Goal: Information Seeking & Learning: Learn about a topic

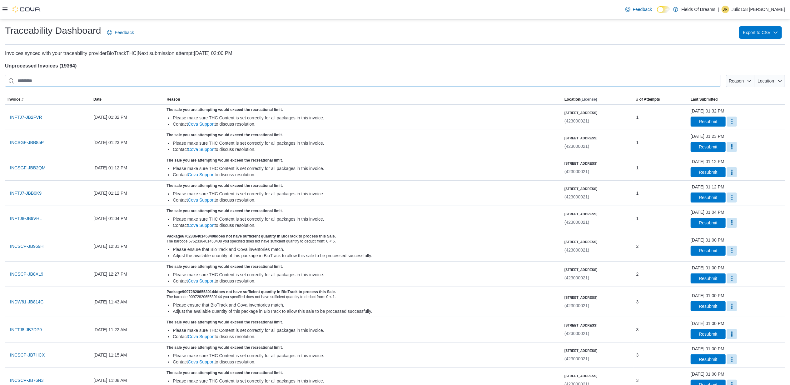
click at [80, 87] on input "This is a search bar. After typing your query, hit enter to filter the results …" at bounding box center [363, 81] width 716 height 12
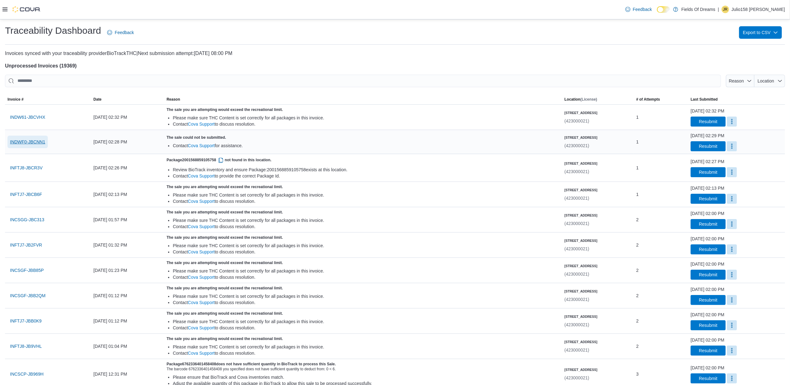
click at [21, 142] on span "INDWF0-JBCNN1" at bounding box center [27, 142] width 35 height 6
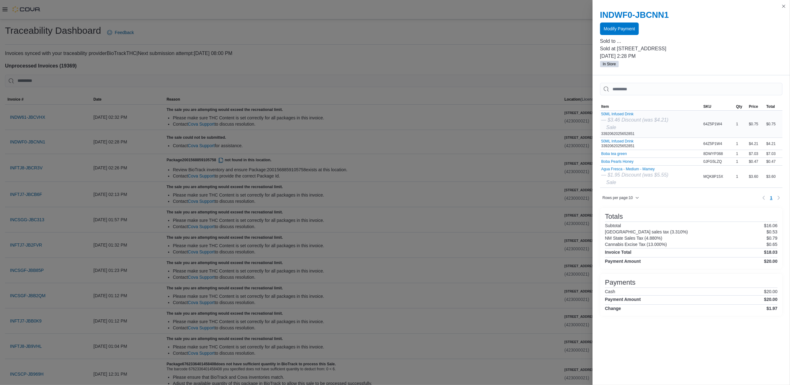
click at [625, 134] on div "50ML Infused Drink — $3.46 Discount (was $4.21) Sale 3392062025652851" at bounding box center [634, 124] width 67 height 24
copy div "3392062025652851"
click at [606, 147] on div "50ML Infused Drink 3392062025652851" at bounding box center [617, 143] width 33 height 9
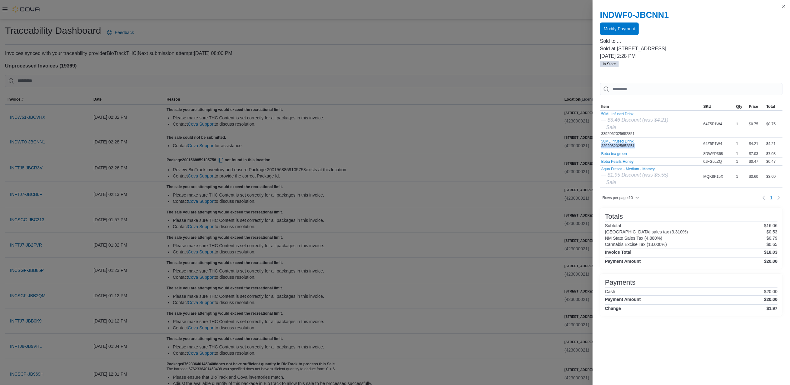
copy div "3392062025652851"
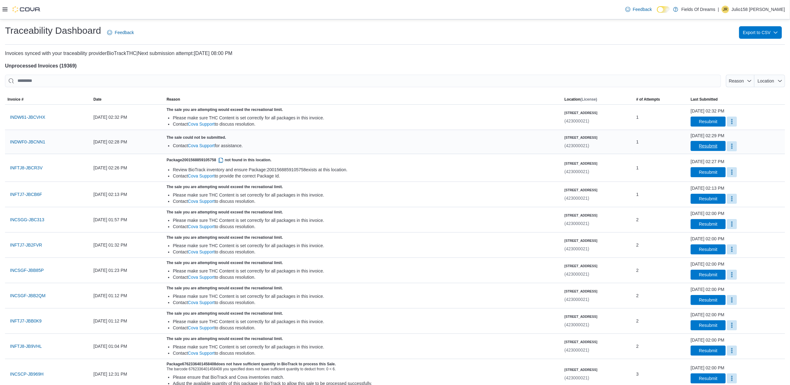
click at [699, 146] on span "Resubmit" at bounding box center [708, 146] width 18 height 6
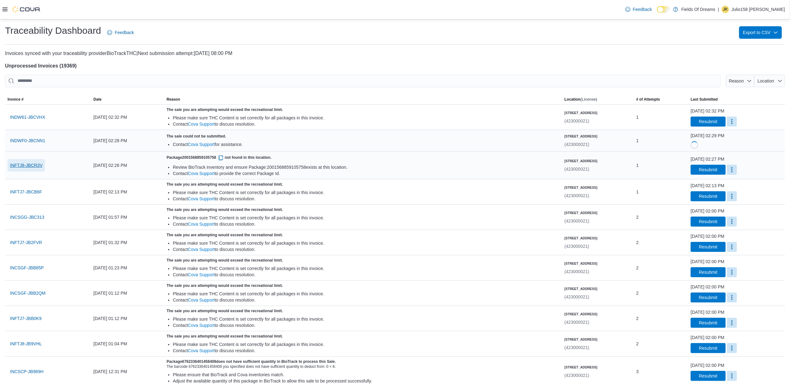
click at [27, 164] on span "INFTJ8-JBCR3V" at bounding box center [26, 165] width 32 height 6
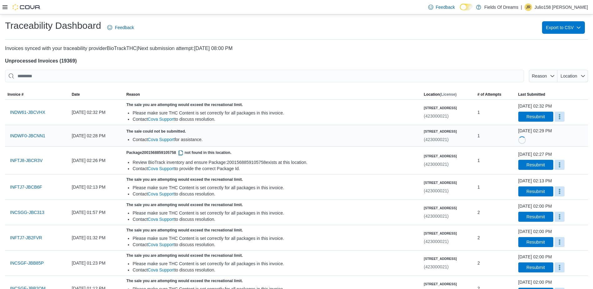
drag, startPoint x: 753, startPoint y: 0, endPoint x: 330, endPoint y: 52, distance: 425.8
click at [330, 52] on p "Invoices synced with your traceability provider BioTrackTHC | Next submission a…" at bounding box center [296, 48] width 583 height 7
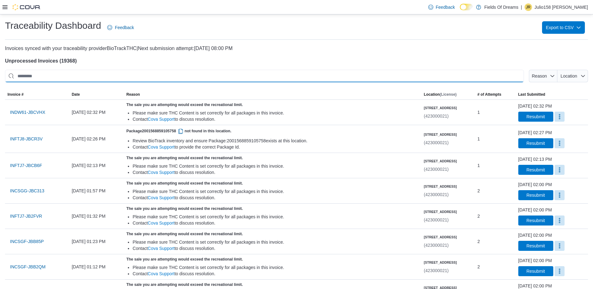
click at [287, 77] on input "This is a search bar. After typing your query, hit enter to filter the results …" at bounding box center [264, 76] width 519 height 12
paste input "**********"
type input "**********"
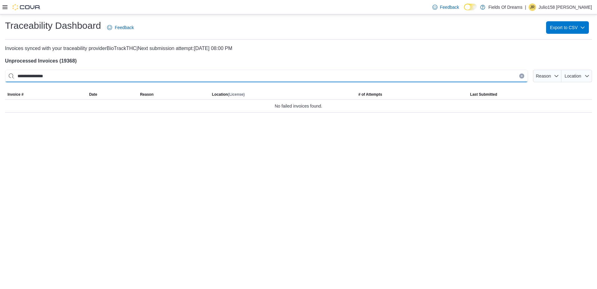
click at [266, 74] on input "**********" at bounding box center [266, 76] width 523 height 12
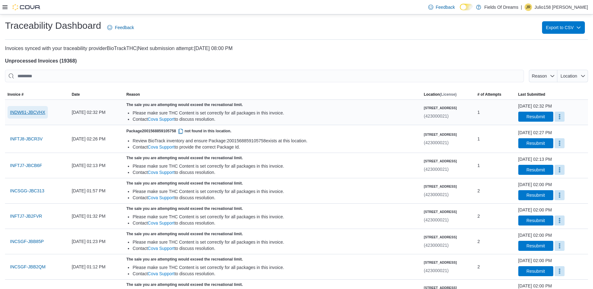
click at [42, 111] on span "INDW61-JBCVHX" at bounding box center [27, 112] width 35 height 6
click at [551, 71] on span "Reason" at bounding box center [542, 76] width 23 height 12
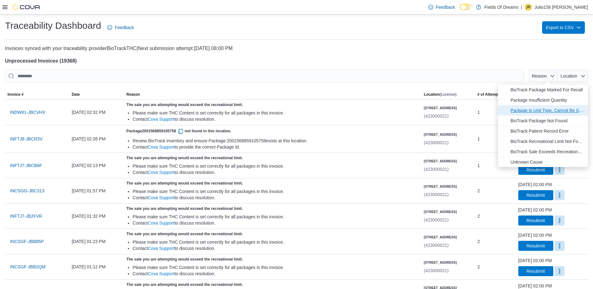
click at [526, 109] on span "Package Is Unit Type. Cannot Be Sold For A Fractional Quantity." at bounding box center [547, 110] width 74 height 7
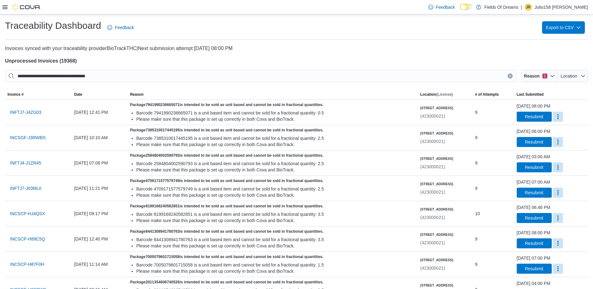
click at [350, 65] on div at bounding box center [296, 67] width 583 height 5
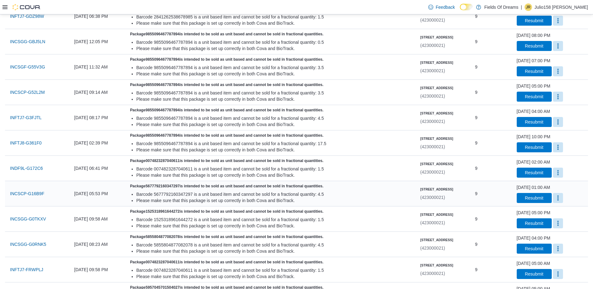
scroll to position [464, 0]
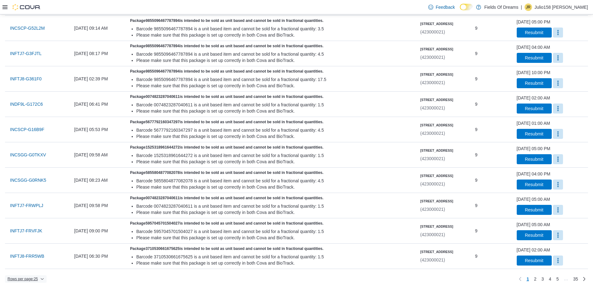
click at [20, 278] on span "Rows per page : 25" at bounding box center [22, 278] width 30 height 5
drag, startPoint x: 29, startPoint y: 267, endPoint x: 44, endPoint y: 259, distance: 17.1
click at [29, 267] on span "50 rows" at bounding box center [34, 266] width 20 height 5
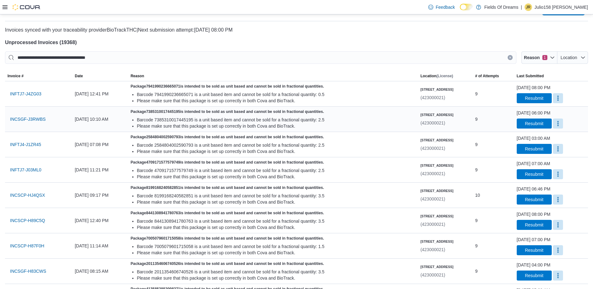
scroll to position [0, 0]
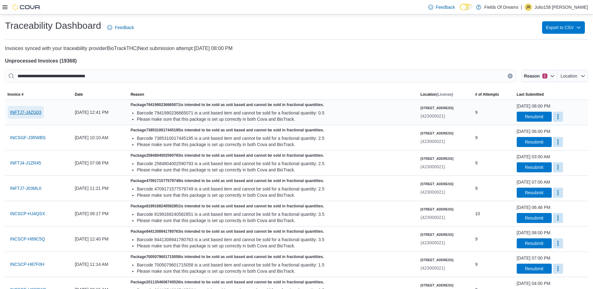
click at [28, 113] on span "INFTJ7-J4ZG03" at bounding box center [25, 112] width 31 height 6
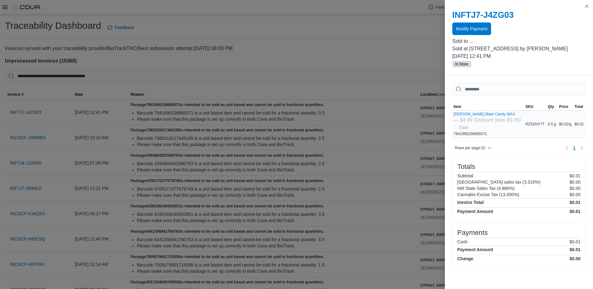
click at [475, 132] on div "Berry Blast Candy WAX — $4.99 Discount (was $5.00) Sale 7941990236665071" at bounding box center [486, 124] width 67 height 24
copy div "7941990236665071"
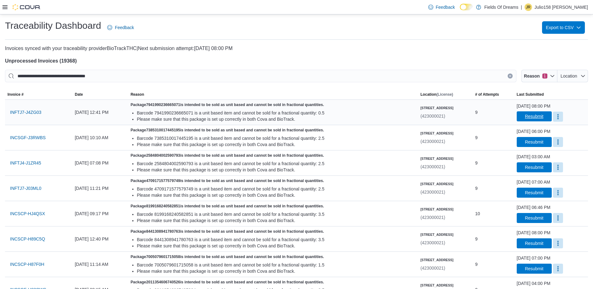
click at [525, 119] on span "Resubmit" at bounding box center [534, 116] width 18 height 6
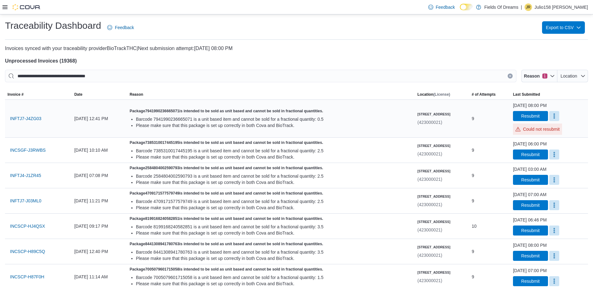
click at [204, 111] on h5 "Package 7941990236665071 is intended to be sold as unit based and cannot be sol…" at bounding box center [271, 110] width 282 height 5
copy h5 "7941990236665071"
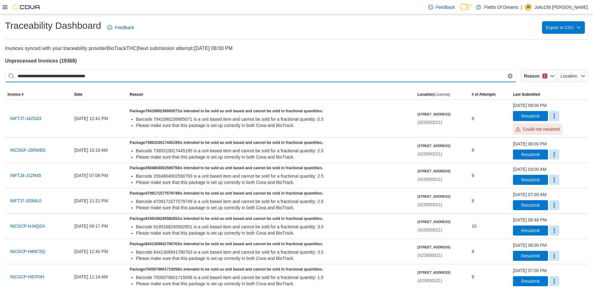
click at [171, 74] on input "**********" at bounding box center [260, 76] width 511 height 12
paste input "**********"
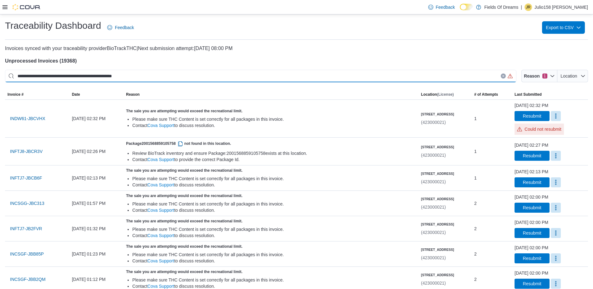
click at [111, 78] on input "**********" at bounding box center [260, 76] width 511 height 12
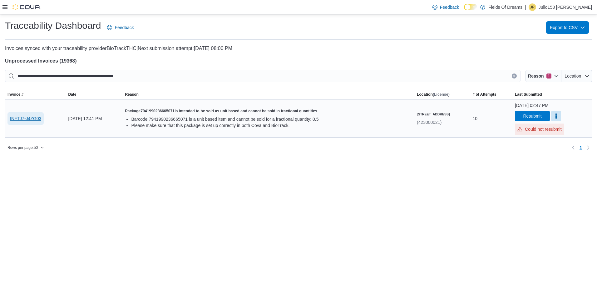
click at [26, 121] on span "INFTJ7-J4ZG03" at bounding box center [25, 118] width 31 height 6
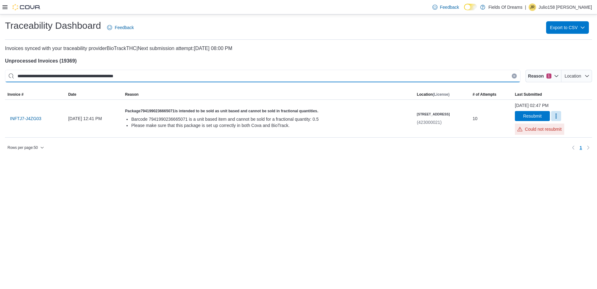
click at [143, 75] on input "**********" at bounding box center [263, 76] width 516 height 12
type input "**********"
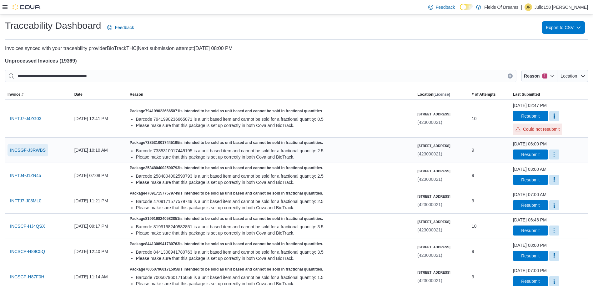
click at [25, 151] on span "INCSGF-J3RWBS" at bounding box center [28, 150] width 36 height 6
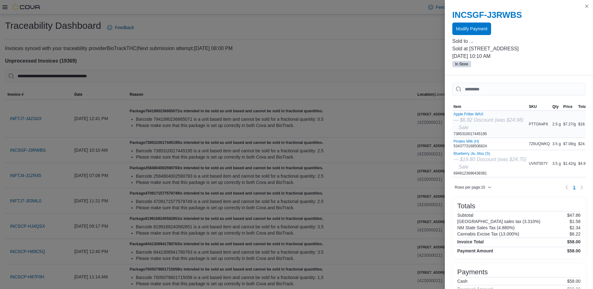
click at [476, 132] on div "Apple Fritter WAX — $6.82 Discount (was $24.98) Sale 7385310017445195" at bounding box center [488, 124] width 70 height 24
copy div "7385310017445195"
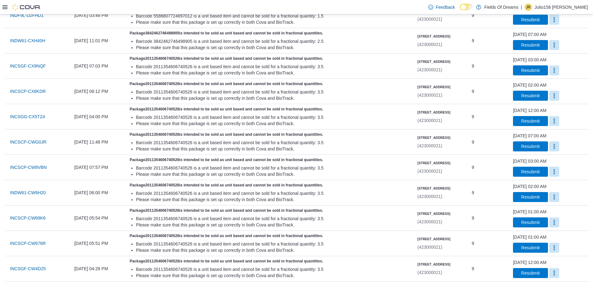
scroll to position [1109, 0]
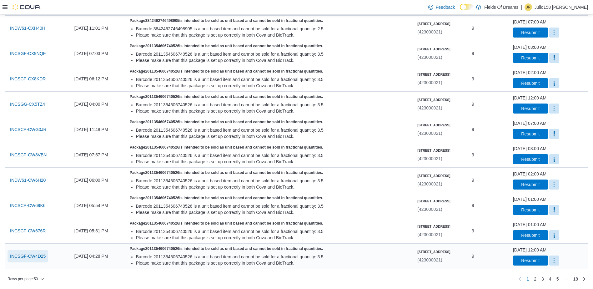
click at [29, 256] on span "INCSGF-CW4D25" at bounding box center [28, 256] width 36 height 6
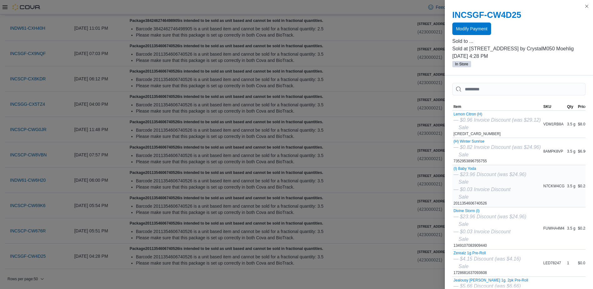
click at [472, 202] on div "(I) Baby Yoda — $23.96 Discount (was $24.96) Sale — $0.03 Invoice Discount Sale…" at bounding box center [489, 185] width 73 height 39
copy div "2011354606740526"
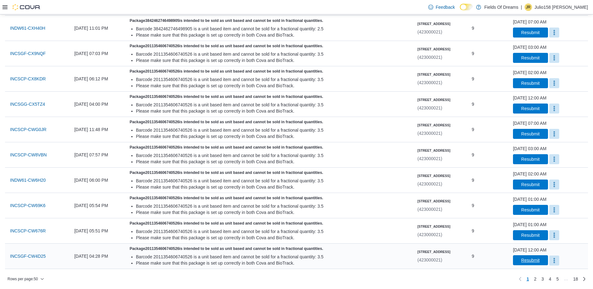
click at [531, 262] on span "Resubmit" at bounding box center [530, 260] width 18 height 6
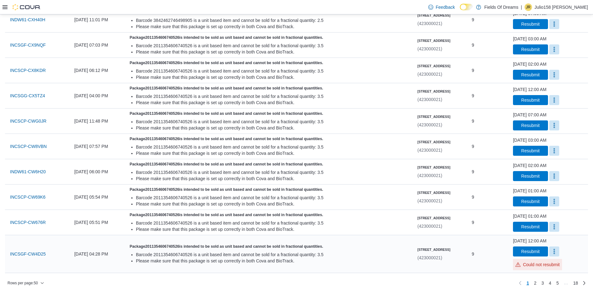
scroll to position [1121, 0]
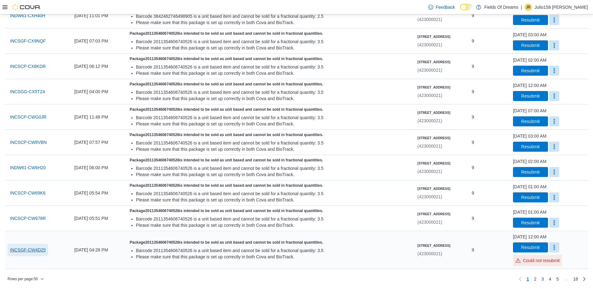
click at [36, 252] on span "INCSGF-CW4D25" at bounding box center [28, 250] width 36 height 6
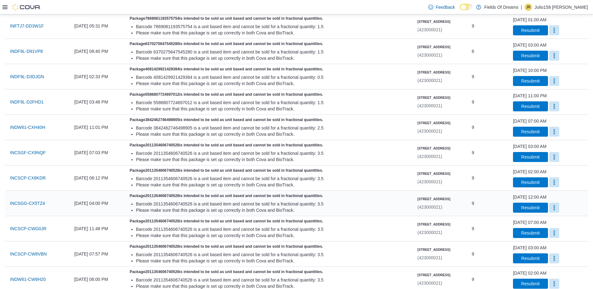
scroll to position [996, 0]
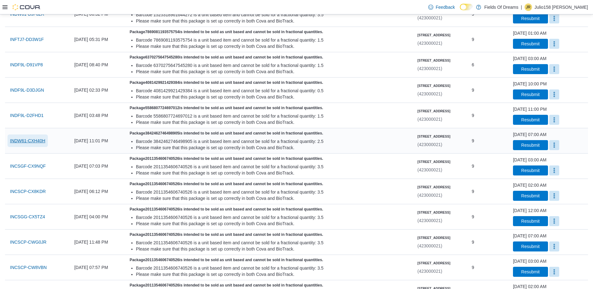
click at [23, 141] on span "INDW61-CXH40H" at bounding box center [27, 140] width 35 height 6
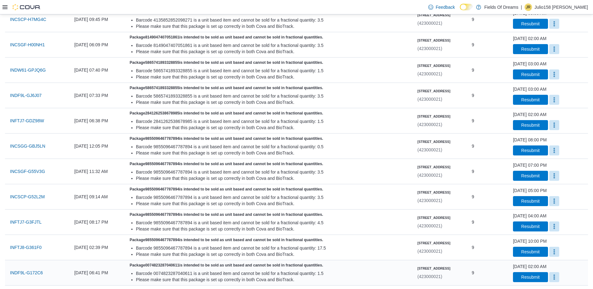
scroll to position [0, 0]
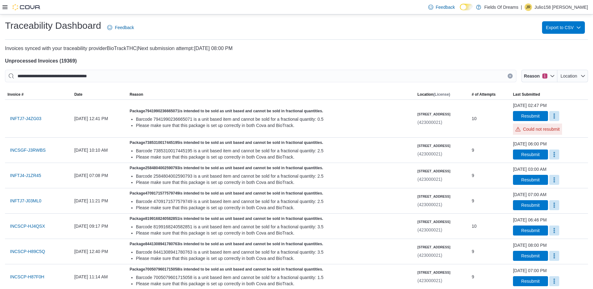
click at [511, 76] on icon "Clear input" at bounding box center [510, 76] width 2 height 2
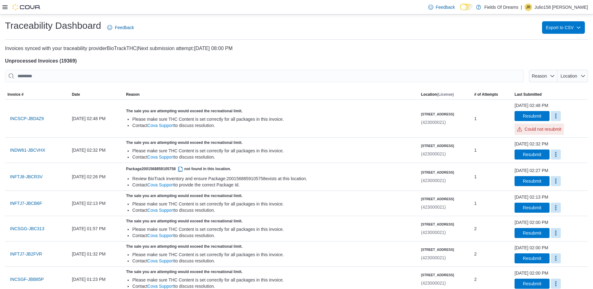
click at [82, 29] on h1 "Traceability Dashboard" at bounding box center [53, 25] width 96 height 12
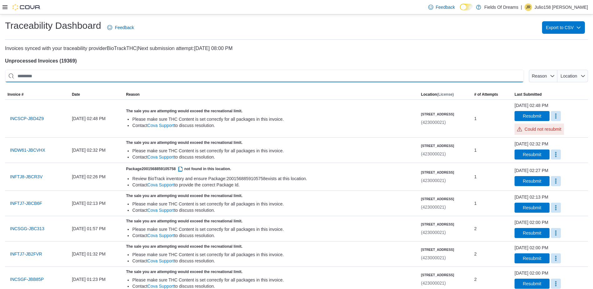
click at [277, 74] on input "This is a search bar. After typing your query, hit enter to filter the results …" at bounding box center [264, 76] width 519 height 12
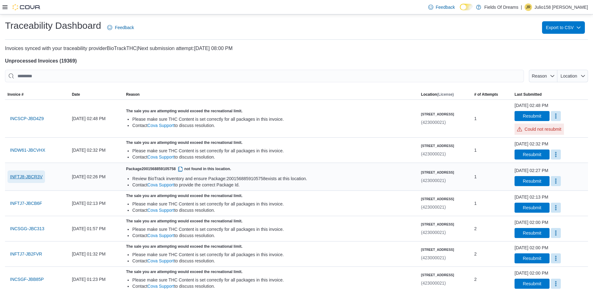
click at [36, 177] on span "INFTJ8-JBCR3V" at bounding box center [26, 176] width 32 height 6
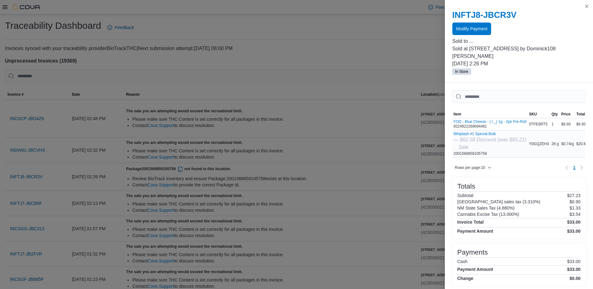
click at [466, 145] on div "Whiplash #1 Special Bulk — $62.58 Discount (was $83.21) Sale 2001568859105758" at bounding box center [489, 144] width 73 height 24
copy div "2001568859105758"
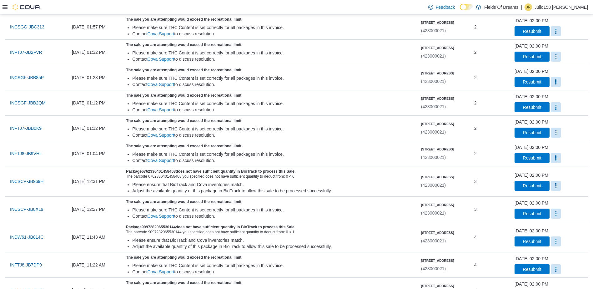
scroll to position [202, 0]
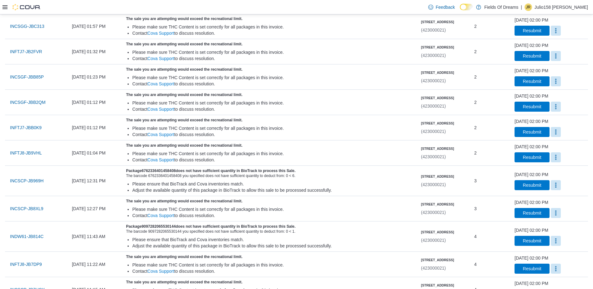
click at [37, 178] on span "INCSCP-JB969H" at bounding box center [26, 180] width 33 height 6
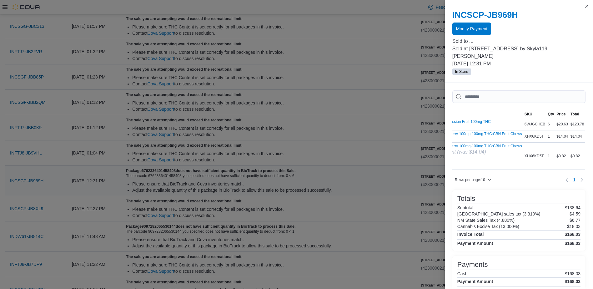
scroll to position [0, 0]
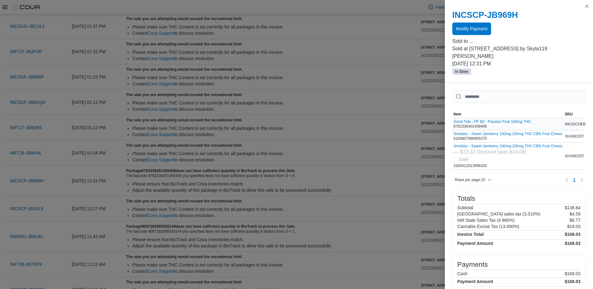
click at [463, 119] on div "Good Tide - PF B2 - Passion Fruit 100mg THC 6762336401458408" at bounding box center [491, 123] width 77 height 9
copy div "6762336401458408"
click at [242, 186] on div "Please ensure that BioTrack and Cova inventories match." at bounding box center [274, 184] width 284 height 6
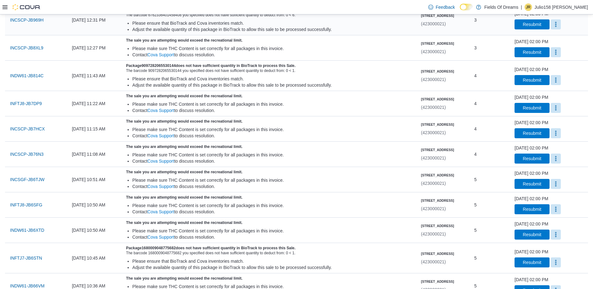
scroll to position [366, 0]
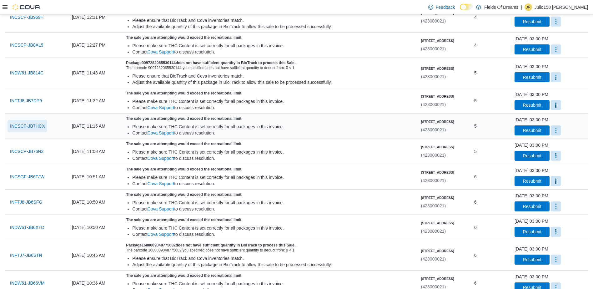
click at [39, 129] on span "INCSCP-JB7HCX" at bounding box center [27, 126] width 35 height 6
click at [34, 148] on span "INCSCP-JB76N3" at bounding box center [26, 151] width 33 height 6
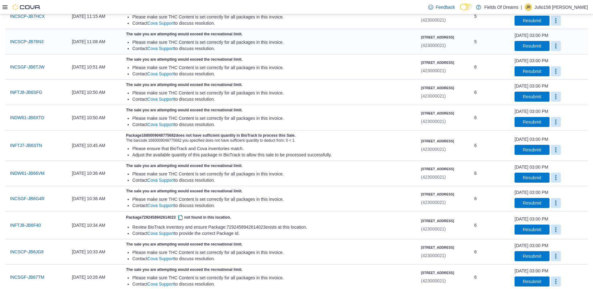
scroll to position [491, 0]
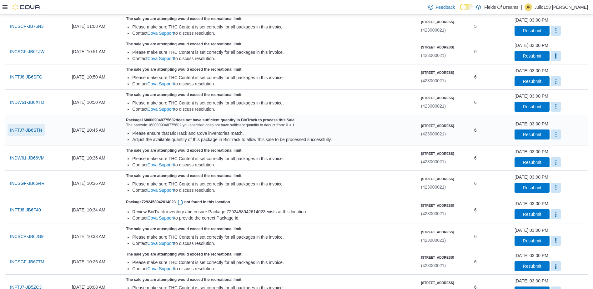
click at [30, 132] on span "INFTJ7-JB6STN" at bounding box center [26, 130] width 32 height 6
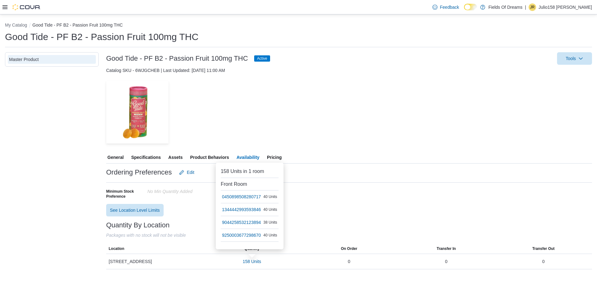
click at [11, 22] on div "My Catalog Good Tide - PF B2 - Passion Fruit 100mg THC Good Tide - PF B2 - Pass…" at bounding box center [298, 144] width 597 height 260
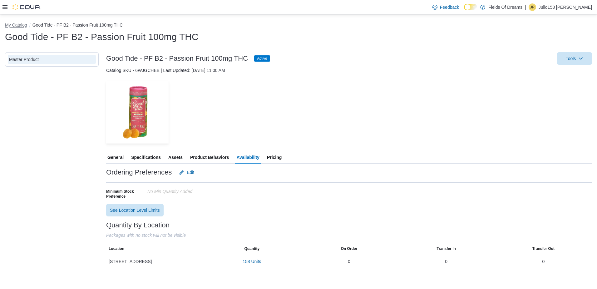
click at [13, 24] on button "My Catalog" at bounding box center [16, 24] width 22 height 5
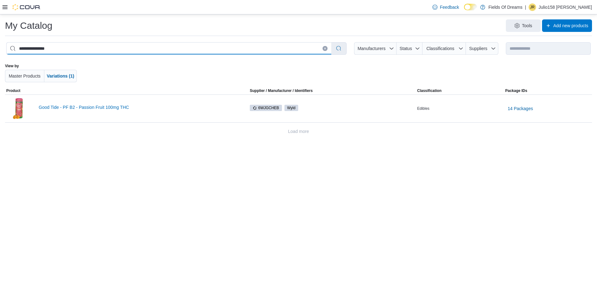
click at [131, 50] on input "**********" at bounding box center [169, 48] width 325 height 12
paste input "search"
type input "**********"
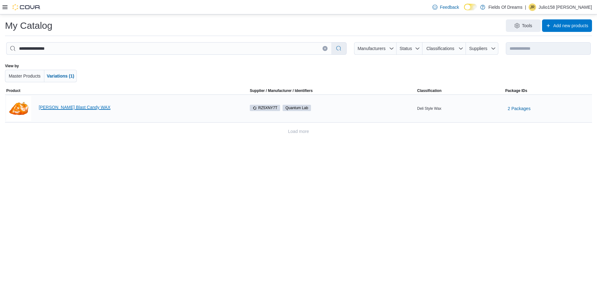
click at [67, 106] on link "[PERSON_NAME] Blast Candy WAX" at bounding box center [139, 107] width 200 height 5
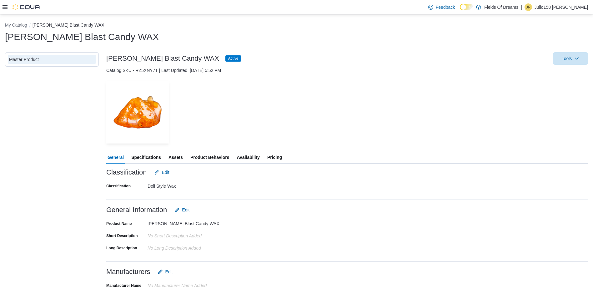
click at [250, 156] on span "Availability" at bounding box center [248, 157] width 23 height 12
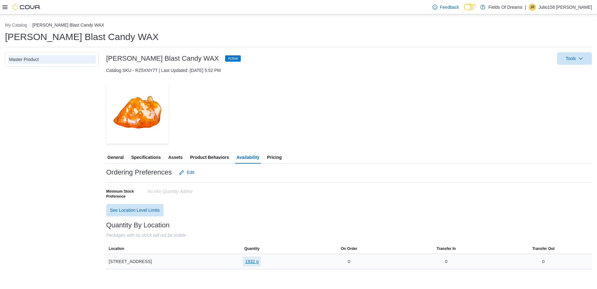
click at [247, 261] on span "1932 g" at bounding box center [251, 261] width 13 height 6
click at [23, 25] on button "My Catalog" at bounding box center [16, 24] width 22 height 5
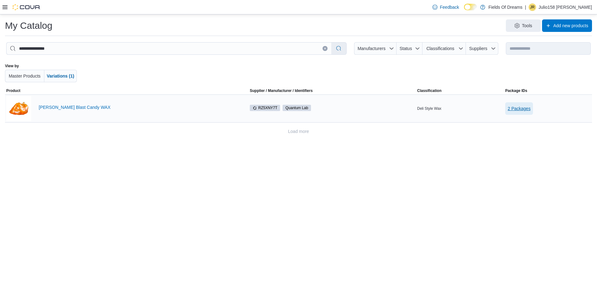
click at [523, 106] on span "2 Packages" at bounding box center [519, 108] width 23 height 6
click at [535, 125] on span "7941990236665071" at bounding box center [540, 125] width 33 height 6
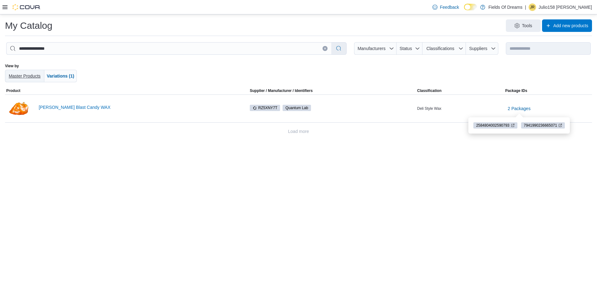
click at [31, 76] on span "Master Products" at bounding box center [25, 75] width 32 height 5
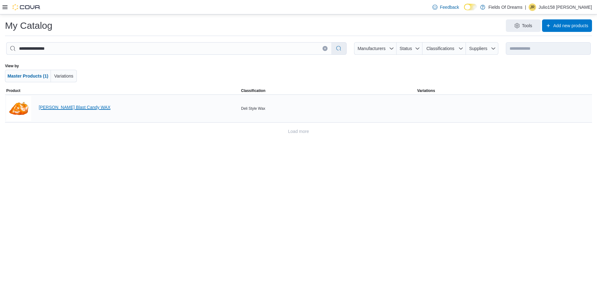
click at [58, 107] on link "Berry Blast Candy WAX" at bounding box center [139, 107] width 200 height 5
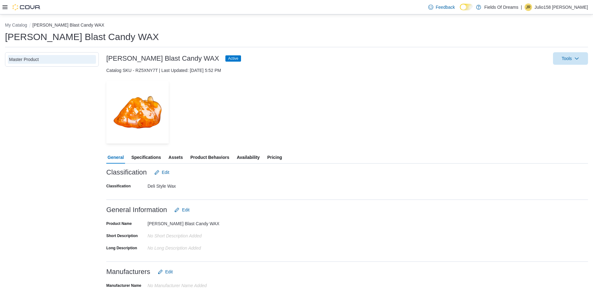
click at [251, 153] on span "Availability" at bounding box center [248, 157] width 23 height 12
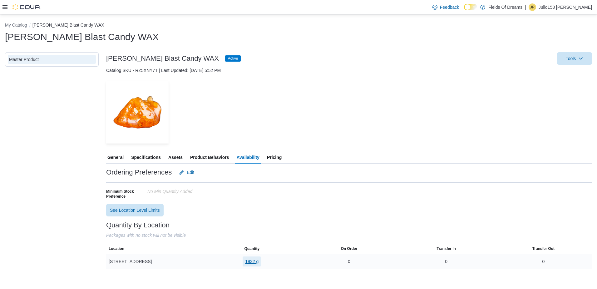
click at [247, 262] on span "1932 g" at bounding box center [251, 261] width 13 height 6
click at [209, 156] on span "Product Behaviors" at bounding box center [209, 157] width 39 height 12
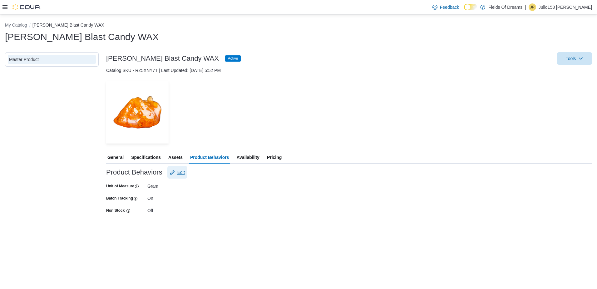
click at [180, 170] on span "Edit" at bounding box center [180, 172] width 7 height 6
click at [180, 191] on select "**** ****" at bounding box center [189, 187] width 84 height 12
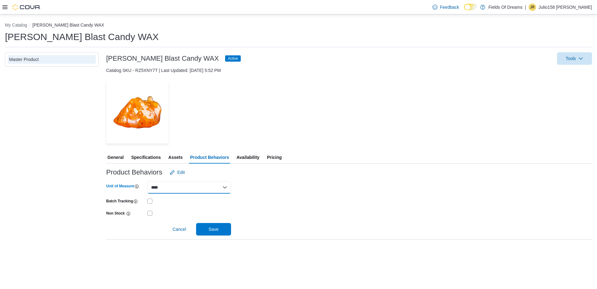
click at [147, 181] on select "**** ****" at bounding box center [189, 187] width 84 height 12
click at [212, 227] on span "Save" at bounding box center [214, 229] width 10 height 6
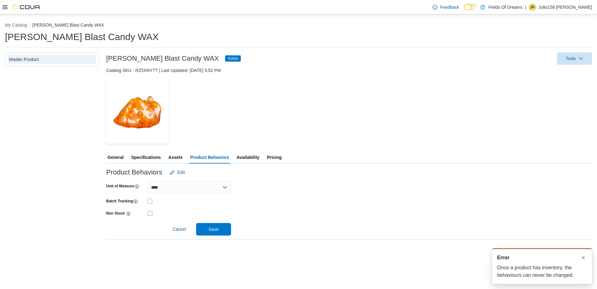
click at [516, 260] on div "Error" at bounding box center [542, 257] width 90 height 7
click at [504, 257] on span "Error" at bounding box center [503, 257] width 12 height 7
click at [506, 257] on span "Error" at bounding box center [503, 257] width 12 height 7
drag, startPoint x: 506, startPoint y: 257, endPoint x: 547, endPoint y: 274, distance: 45.1
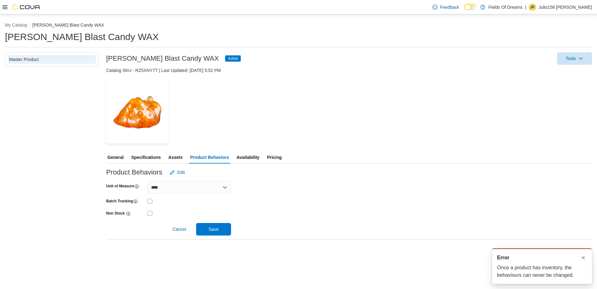
click at [547, 274] on div "Once a product has inventory, the behaviours can never be changed." at bounding box center [542, 271] width 90 height 15
copy div "Once a product has inventory, the behaviours can never be changed."
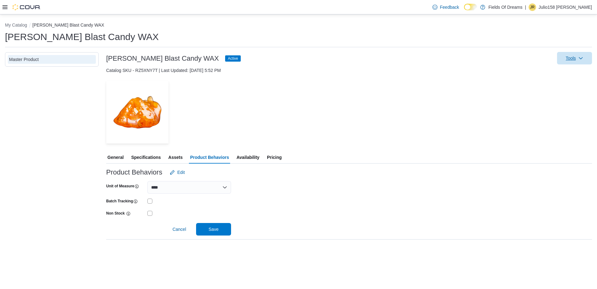
click at [576, 64] on span "Tools" at bounding box center [574, 58] width 27 height 12
click at [565, 113] on button "Update Product Status" at bounding box center [561, 108] width 57 height 11
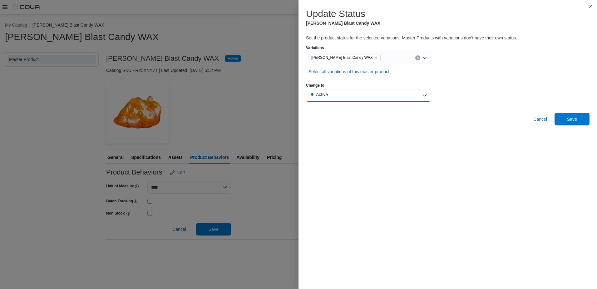
click at [411, 95] on button "Active" at bounding box center [368, 95] width 125 height 12
click at [453, 115] on div "Cancel Save" at bounding box center [448, 119] width 284 height 12
click at [544, 120] on span "Cancel" at bounding box center [541, 119] width 14 height 6
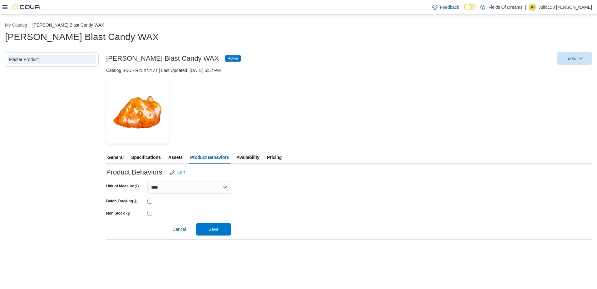
click at [186, 169] on button "Edit" at bounding box center [177, 172] width 20 height 12
click at [186, 175] on button "Edit" at bounding box center [177, 172] width 20 height 12
click at [182, 178] on span "Edit" at bounding box center [177, 172] width 15 height 12
click at [186, 175] on button "Edit" at bounding box center [177, 172] width 20 height 12
click at [186, 178] on button "Edit" at bounding box center [177, 172] width 20 height 12
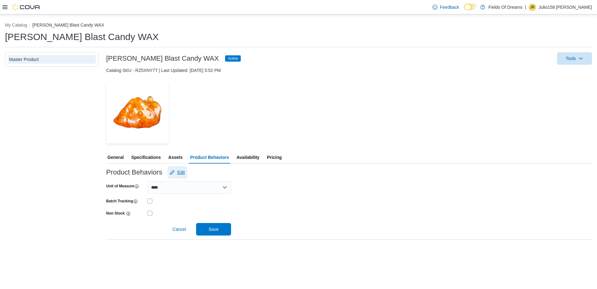
click at [186, 173] on button "Edit" at bounding box center [177, 172] width 20 height 12
click at [185, 174] on span "Edit" at bounding box center [180, 172] width 7 height 6
click at [184, 173] on span "Edit" at bounding box center [180, 172] width 7 height 6
click at [184, 172] on span "Edit" at bounding box center [180, 172] width 7 height 6
click at [182, 173] on span "Edit" at bounding box center [180, 172] width 7 height 6
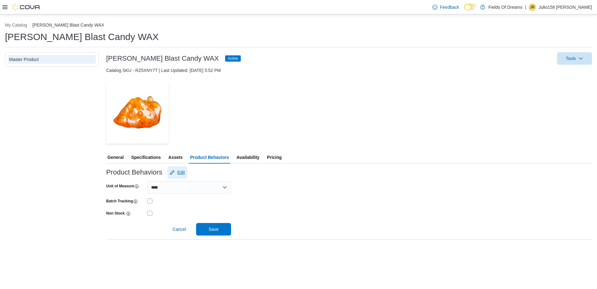
click at [183, 172] on span "Edit" at bounding box center [180, 172] width 7 height 6
click at [182, 174] on span "Edit" at bounding box center [180, 172] width 7 height 6
click at [190, 189] on select "**** ****" at bounding box center [189, 187] width 84 height 12
click at [147, 181] on select "**** ****" at bounding box center [189, 187] width 84 height 12
click at [265, 189] on div "Unit of Measure **** **** Batch Tracking Non Stock Cancel Save" at bounding box center [349, 206] width 486 height 57
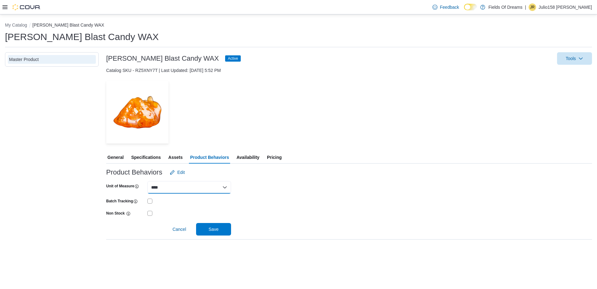
click at [221, 187] on select "**** ****" at bounding box center [189, 187] width 84 height 12
select select "**********"
click at [147, 181] on select "**** ****" at bounding box center [189, 187] width 84 height 12
click at [243, 199] on div "Unit of Measure **** **** Batch Tracking Non Stock Cancel Save" at bounding box center [349, 206] width 486 height 57
click at [218, 227] on span "Save" at bounding box center [214, 229] width 10 height 6
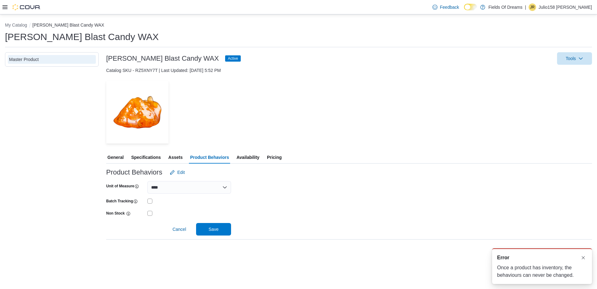
click at [248, 206] on div "Unit of Measure **** **** Batch Tracking Non Stock Cancel Save" at bounding box center [349, 206] width 486 height 57
click at [181, 226] on span "Cancel" at bounding box center [179, 229] width 14 height 12
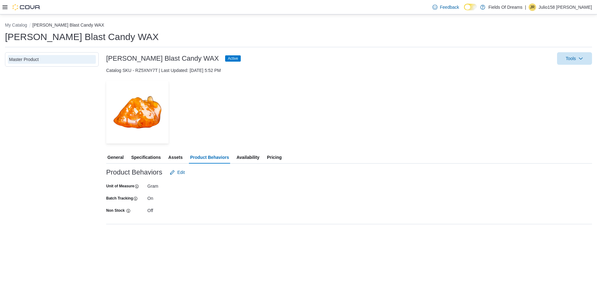
click at [179, 176] on span "Edit" at bounding box center [177, 172] width 15 height 12
select select "****"
click at [212, 188] on select "**** ****" at bounding box center [189, 187] width 84 height 12
click at [249, 197] on div "Unit of Measure **** **** Batch Tracking Non Stock Cancel Save" at bounding box center [349, 206] width 486 height 57
click at [21, 26] on button "My Catalog" at bounding box center [16, 24] width 22 height 5
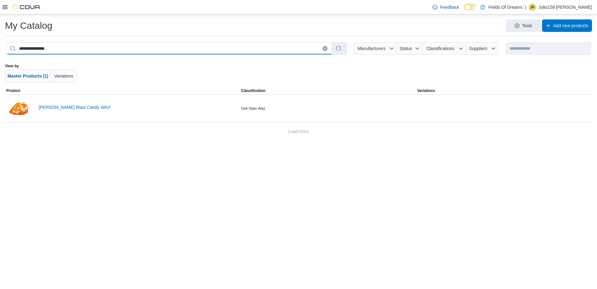
click at [110, 44] on input "**********" at bounding box center [169, 48] width 325 height 12
paste input "search"
type input "**********"
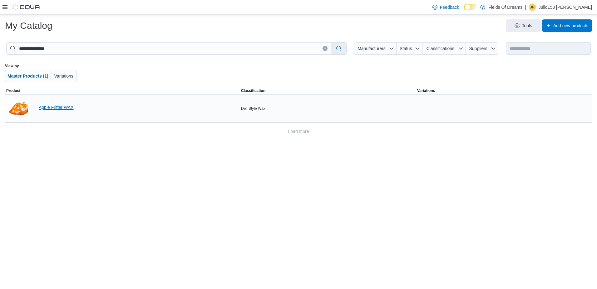
click at [63, 107] on link "Apple Fritter WAX" at bounding box center [139, 107] width 200 height 5
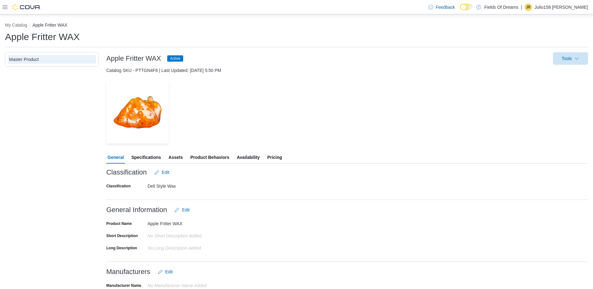
click at [147, 159] on span "Specifications" at bounding box center [146, 157] width 30 height 12
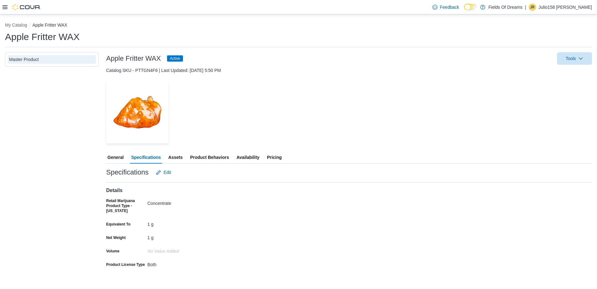
click at [169, 162] on span "Assets" at bounding box center [175, 157] width 14 height 12
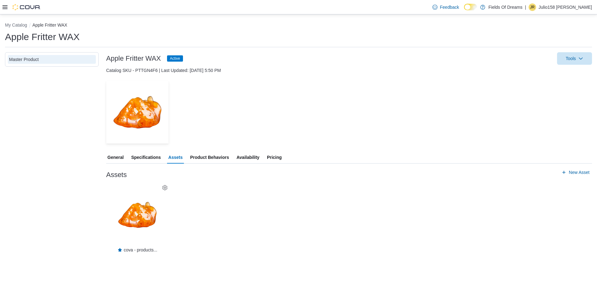
click at [205, 158] on span "Product Behaviors" at bounding box center [209, 157] width 39 height 12
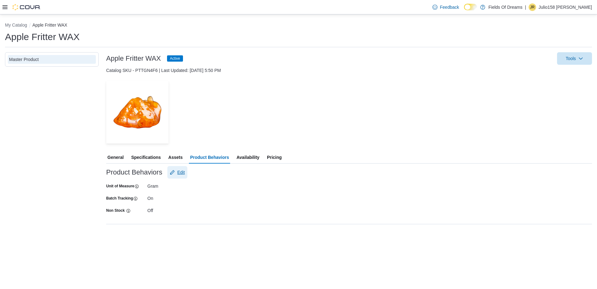
click at [176, 172] on span "Edit" at bounding box center [177, 172] width 15 height 12
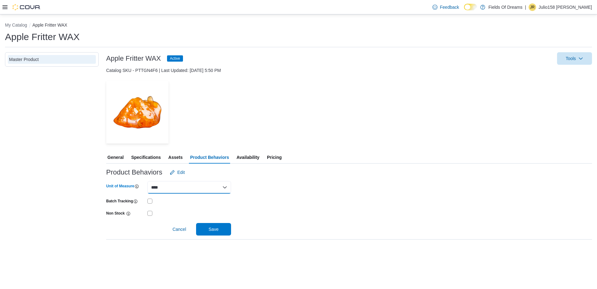
click at [175, 193] on select "**** ****" at bounding box center [189, 187] width 84 height 12
select select "**********"
click at [147, 181] on select "**** ****" at bounding box center [189, 187] width 84 height 12
click at [231, 234] on button "Save" at bounding box center [213, 228] width 35 height 12
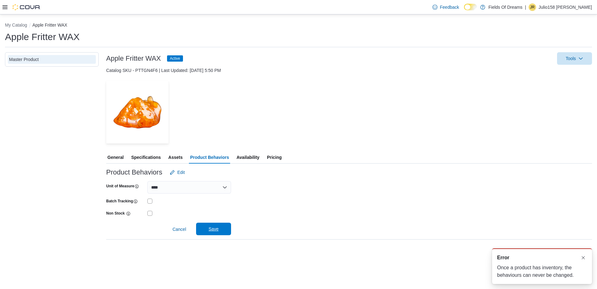
click at [224, 232] on span "Save" at bounding box center [213, 228] width 27 height 12
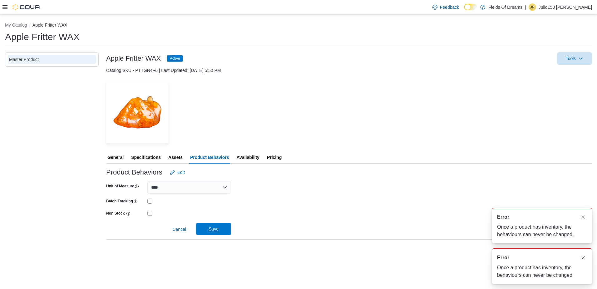
click at [216, 225] on span "Save" at bounding box center [213, 228] width 27 height 12
click at [216, 225] on span "Save" at bounding box center [213, 229] width 27 height 12
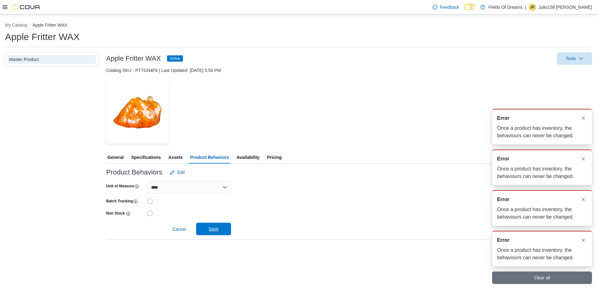
click at [216, 225] on span "Save" at bounding box center [213, 228] width 27 height 12
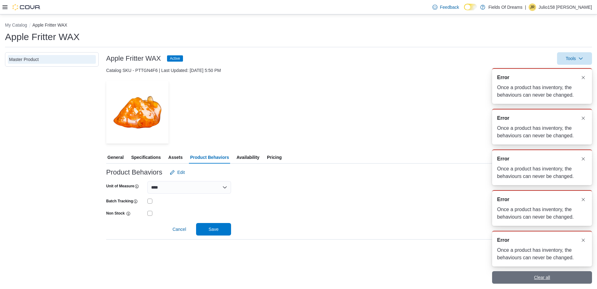
click at [536, 280] on span "Clear all" at bounding box center [542, 277] width 16 height 6
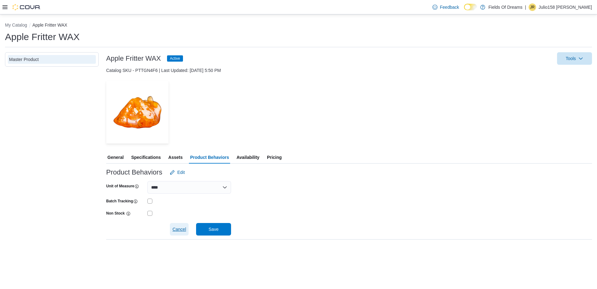
click at [182, 232] on span "Cancel" at bounding box center [179, 229] width 14 height 6
click at [252, 157] on span "Availability" at bounding box center [248, 157] width 23 height 12
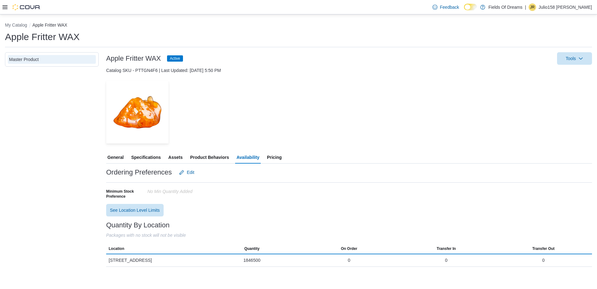
click at [213, 156] on span "Product Behaviors" at bounding box center [209, 157] width 39 height 12
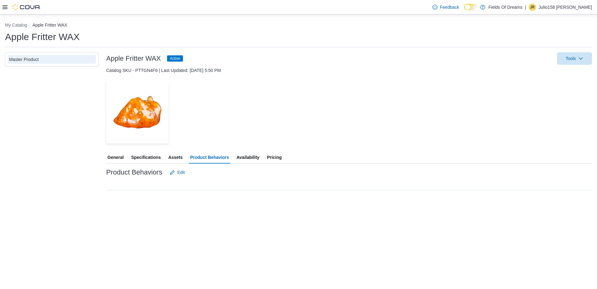
click at [179, 157] on span "Assets" at bounding box center [175, 157] width 14 height 12
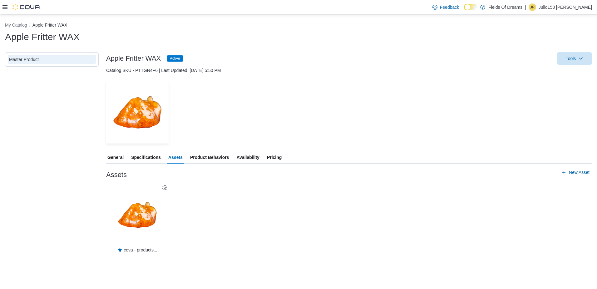
click at [217, 157] on span "Product Behaviors" at bounding box center [209, 157] width 39 height 12
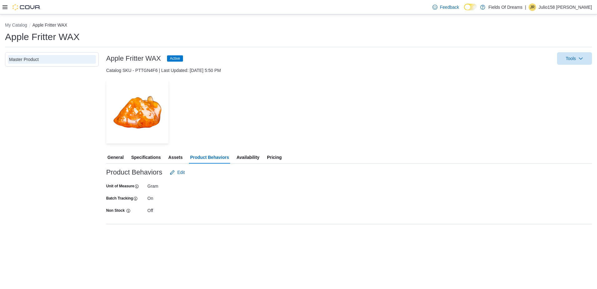
click at [254, 157] on span "Availability" at bounding box center [248, 157] width 23 height 12
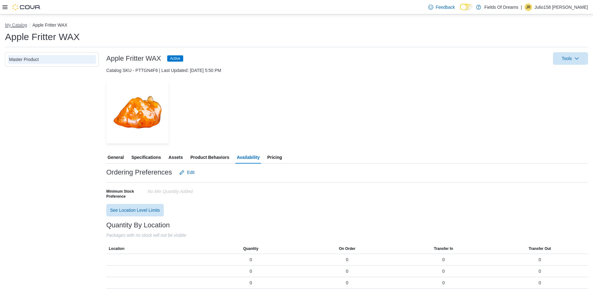
click at [17, 26] on button "My Catalog" at bounding box center [16, 24] width 22 height 5
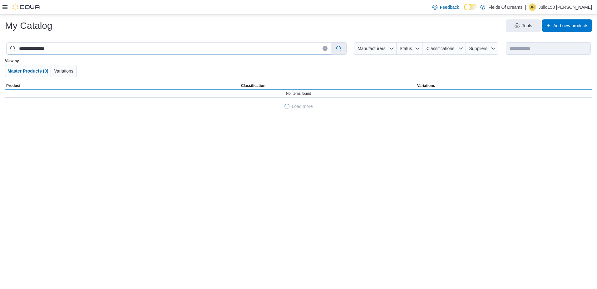
click at [112, 47] on input "**********" at bounding box center [169, 48] width 325 height 12
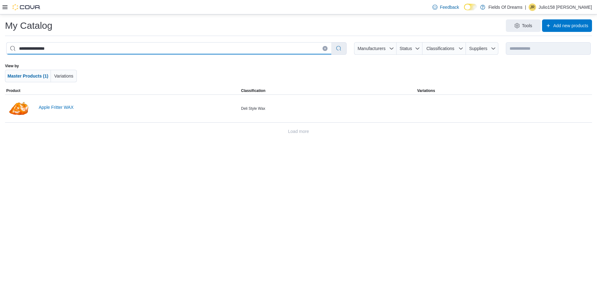
click at [112, 47] on input "**********" at bounding box center [169, 48] width 325 height 12
paste input "search"
type input "**********"
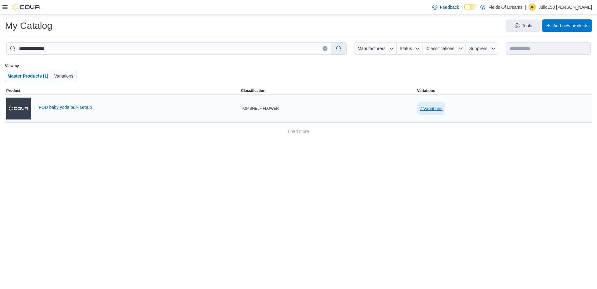
click at [434, 109] on span "7 Variations" at bounding box center [431, 108] width 23 height 6
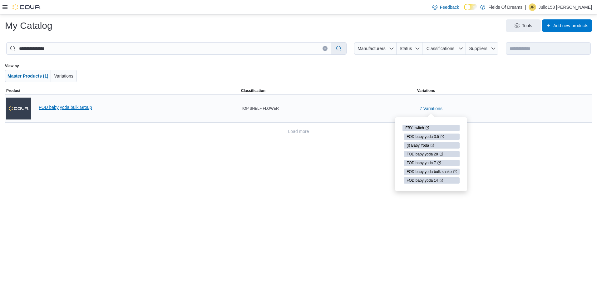
click at [94, 107] on link "FOD baby yoda bulk Group" at bounding box center [139, 107] width 200 height 5
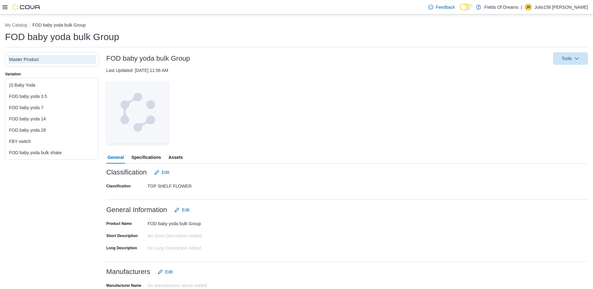
click at [47, 81] on div "(I) Baby Yoda" at bounding box center [52, 85] width 88 height 9
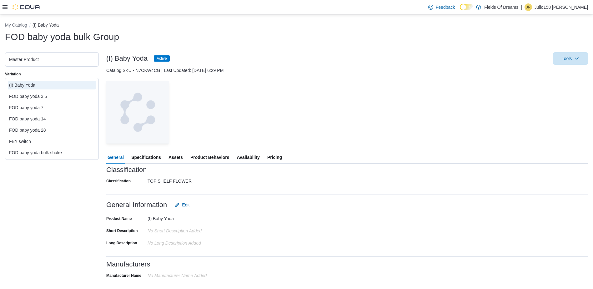
click at [243, 155] on span "Availability" at bounding box center [248, 157] width 23 height 12
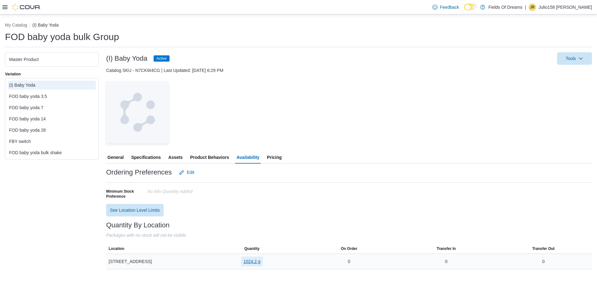
click at [254, 261] on span "1024.2 g" at bounding box center [252, 261] width 17 height 6
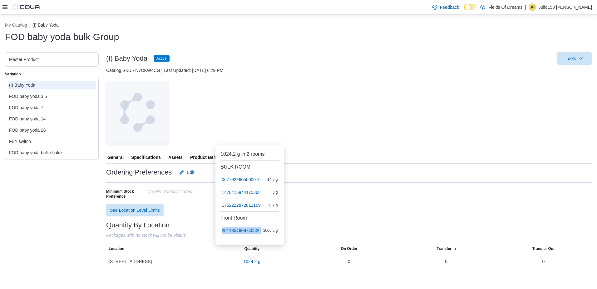
drag, startPoint x: 262, startPoint y: 236, endPoint x: 223, endPoint y: 240, distance: 38.6
click at [223, 237] on tr "2011354606740526 1006.5 g" at bounding box center [250, 230] width 58 height 13
copy tr "2011354606740526"
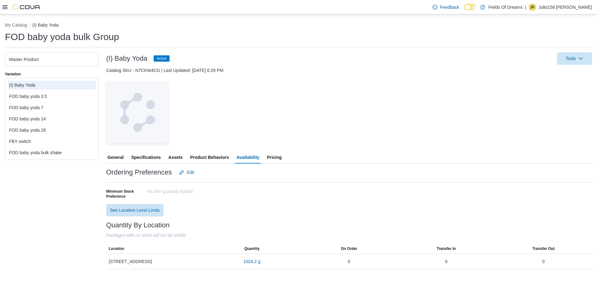
click at [312, 216] on div "Ordering Preferences Edit Minimum Stock Preference No min Quantity added See Lo…" at bounding box center [349, 191] width 486 height 50
click at [211, 152] on span "Product Behaviors" at bounding box center [209, 157] width 39 height 12
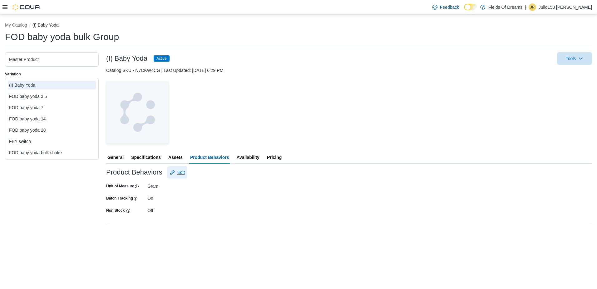
click at [171, 173] on icon "Edit" at bounding box center [172, 172] width 5 height 5
select select "****"
click at [245, 157] on span "Availability" at bounding box center [248, 157] width 23 height 12
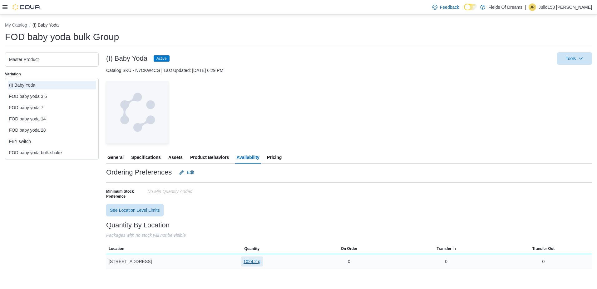
click at [251, 263] on span "1024.2 g" at bounding box center [252, 261] width 17 height 6
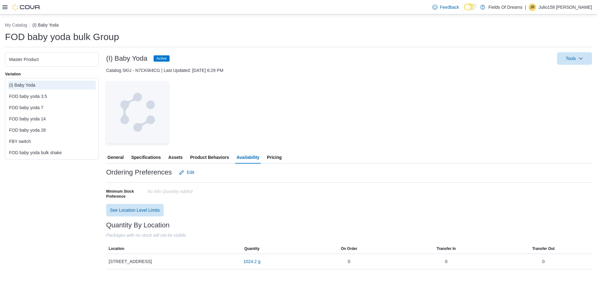
click at [13, 28] on li "My Catalog" at bounding box center [18, 25] width 27 height 6
click at [13, 25] on button "My Catalog" at bounding box center [16, 24] width 22 height 5
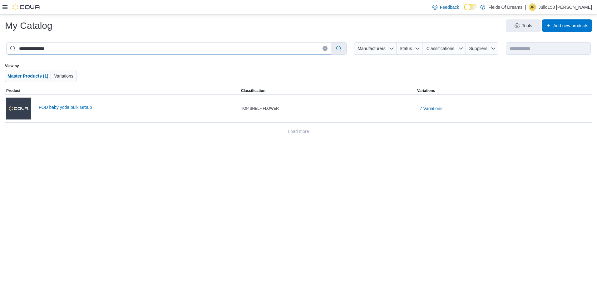
click at [141, 50] on input "**********" at bounding box center [169, 48] width 325 height 12
paste input "search"
type input "**********"
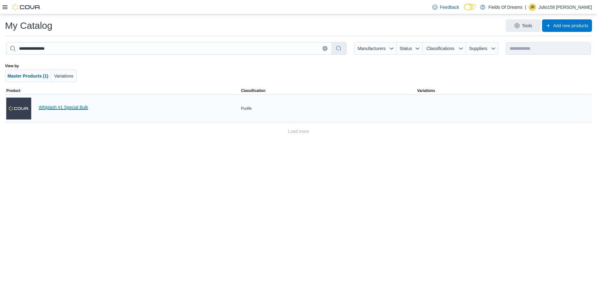
click at [73, 105] on link "Whiplash #1 Special Bulk" at bounding box center [139, 107] width 200 height 5
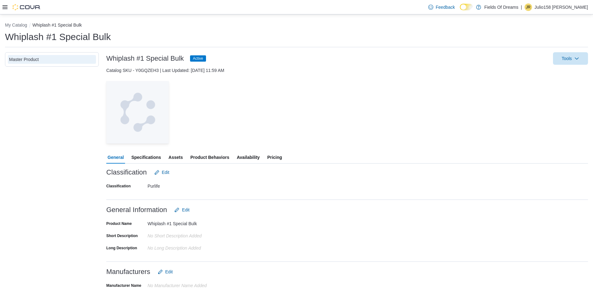
click at [239, 155] on span "Availability" at bounding box center [248, 157] width 23 height 12
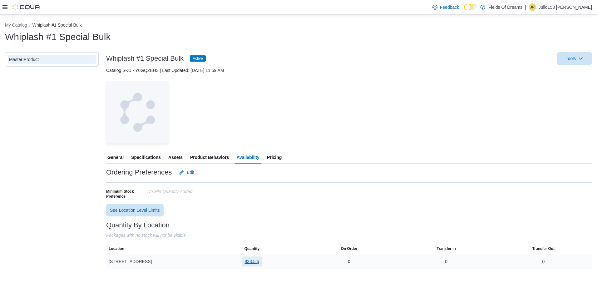
click at [251, 260] on span "833.5 g" at bounding box center [252, 261] width 15 height 6
